Goal: Information Seeking & Learning: Learn about a topic

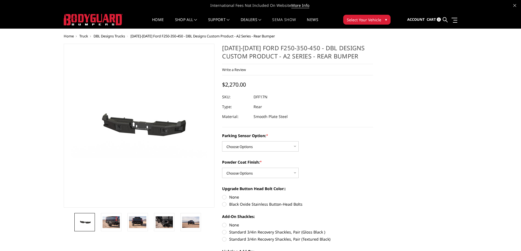
click at [289, 18] on link "SEMA Show" at bounding box center [284, 23] width 24 height 11
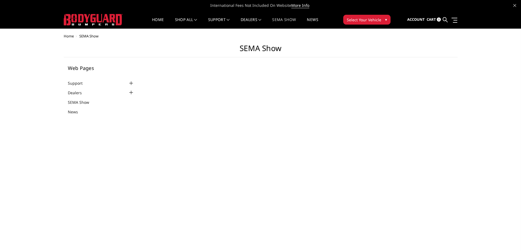
select select "US"
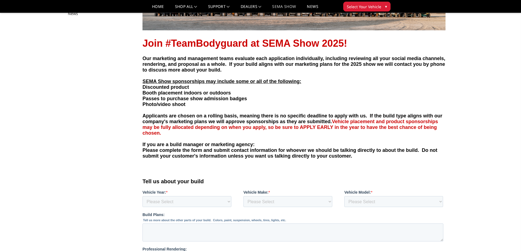
scroll to position [82, 0]
